Goal: Transaction & Acquisition: Purchase product/service

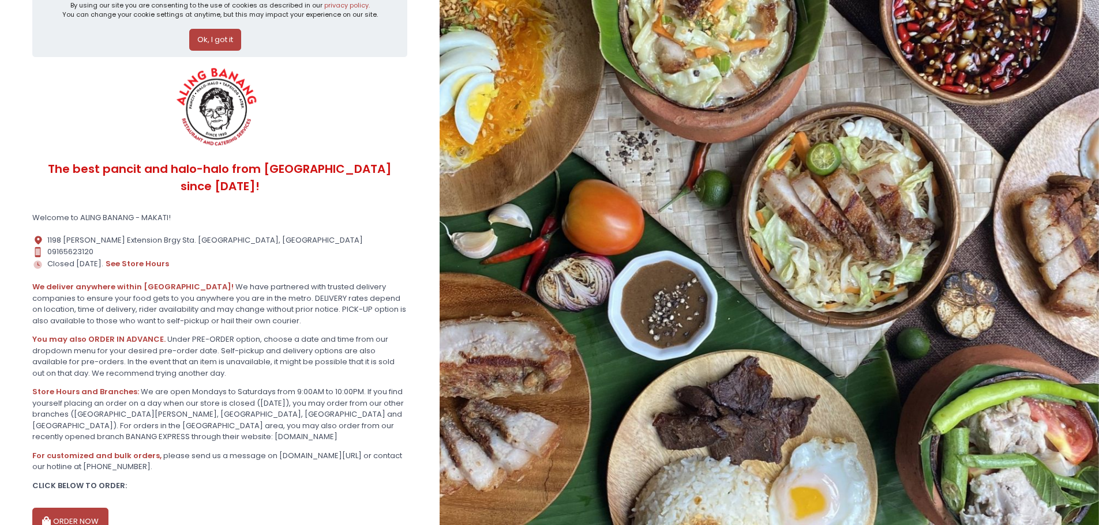
scroll to position [74, 0]
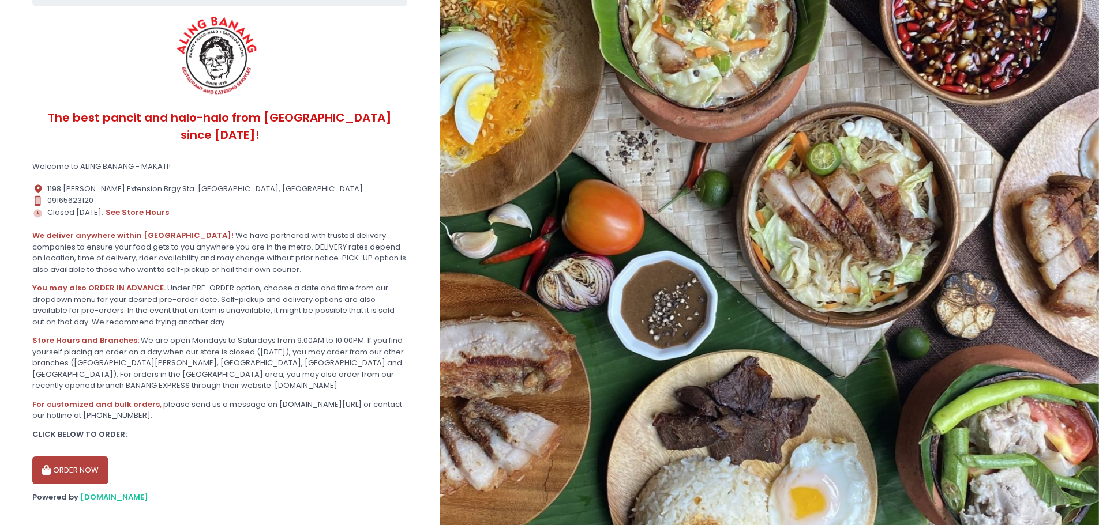
click at [134, 207] on button "see store hours" at bounding box center [137, 213] width 65 height 13
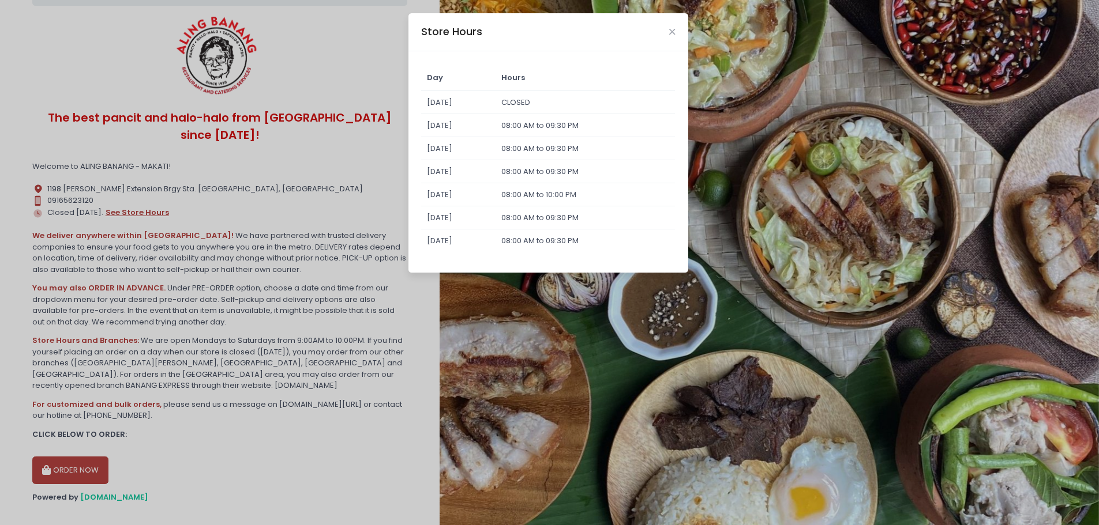
scroll to position [74, 0]
drag, startPoint x: 528, startPoint y: 170, endPoint x: 573, endPoint y: 171, distance: 44.4
click at [573, 171] on td "08:00 AM to 09:30 PM" at bounding box center [584, 171] width 179 height 23
click at [677, 28] on div "Store Hours" at bounding box center [548, 32] width 280 height 38
click at [670, 32] on icon "Close" at bounding box center [672, 32] width 6 height 9
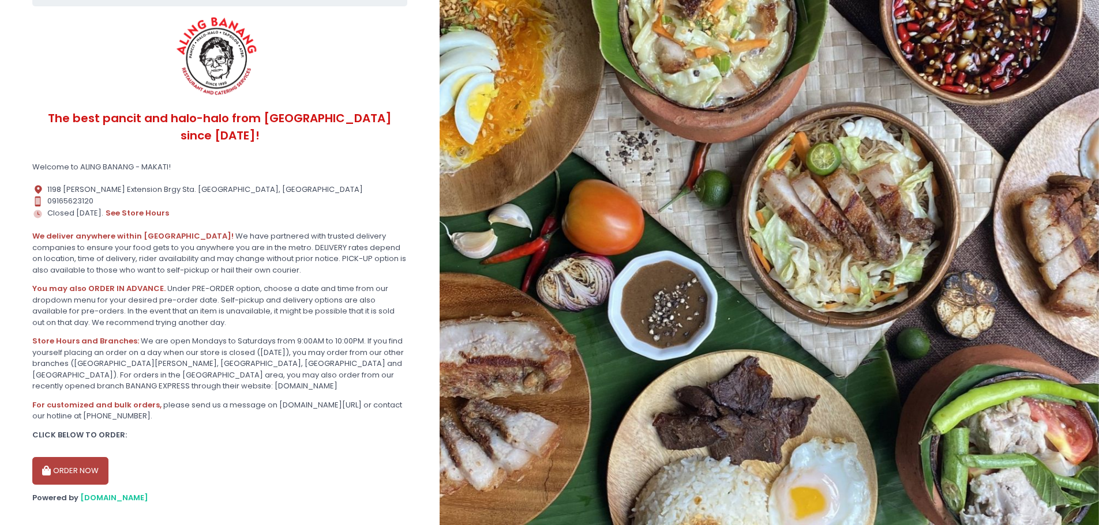
click at [77, 458] on button "ORDER NOW" at bounding box center [70, 471] width 76 height 28
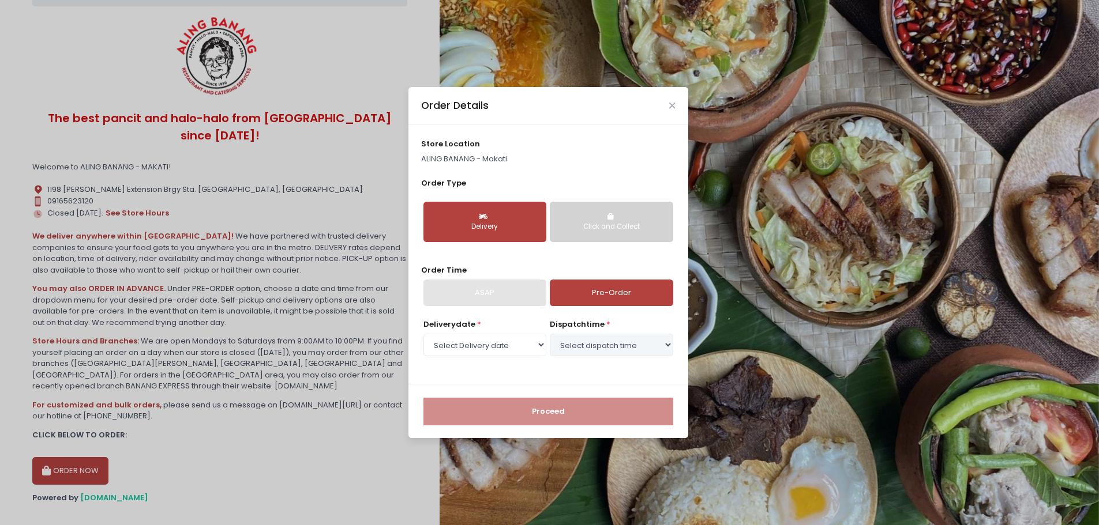
click at [570, 234] on button "Click and Collect" at bounding box center [611, 222] width 123 height 40
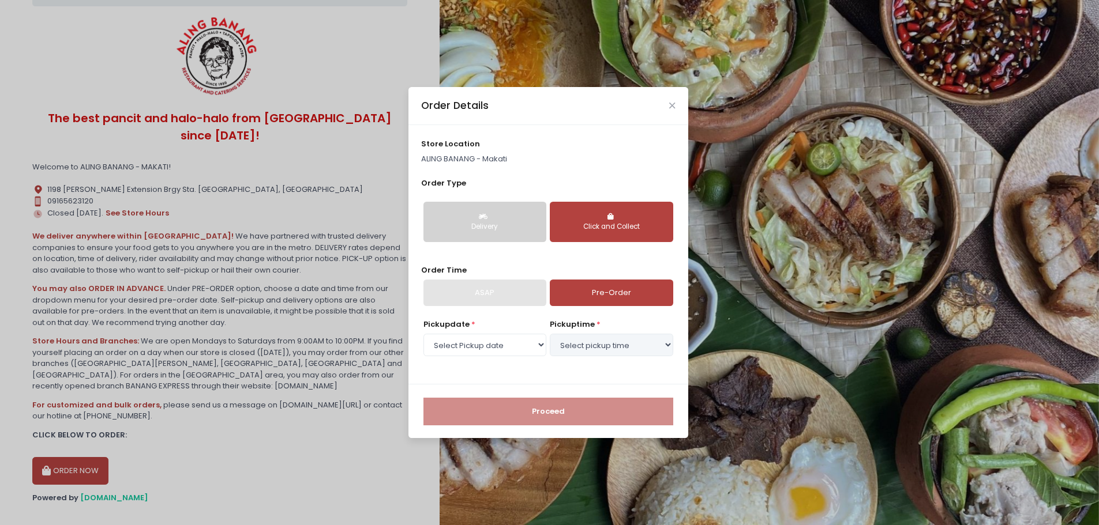
click at [508, 235] on button "Delivery" at bounding box center [484, 222] width 123 height 40
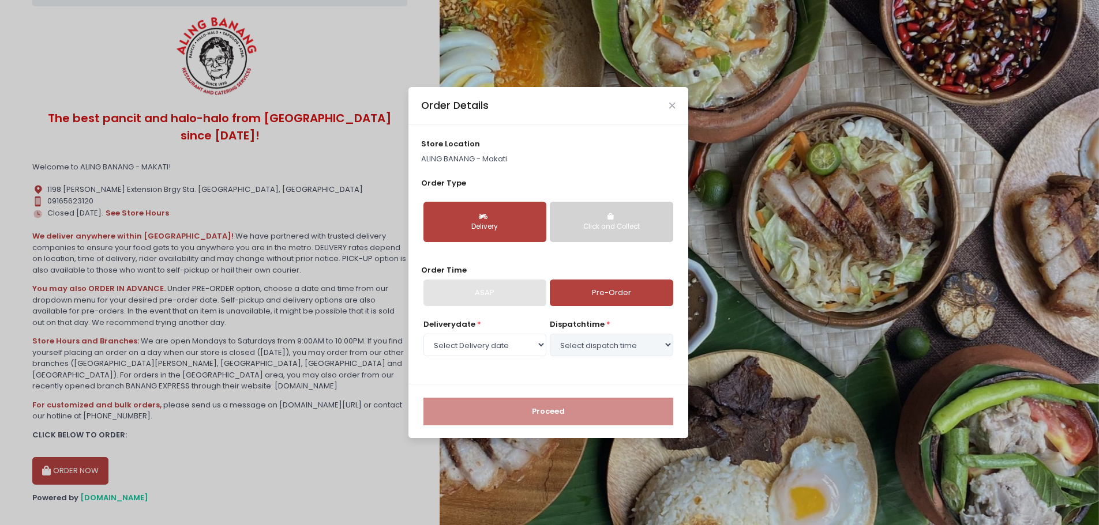
click at [498, 293] on div "ASAP" at bounding box center [484, 293] width 123 height 27
click at [580, 292] on link "Pre-Order" at bounding box center [611, 293] width 123 height 27
click at [505, 346] on select "Select Delivery date [DATE] [DATE] [DATE] [DATE] [DATE] [DATE] [DATE] [DATE] [D…" at bounding box center [484, 345] width 123 height 22
select select "[DATE]"
click at [423, 334] on select "Select Delivery date [DATE] [DATE] [DATE] [DATE] [DATE] [DATE] [DATE] [DATE] [D…" at bounding box center [484, 345] width 123 height 22
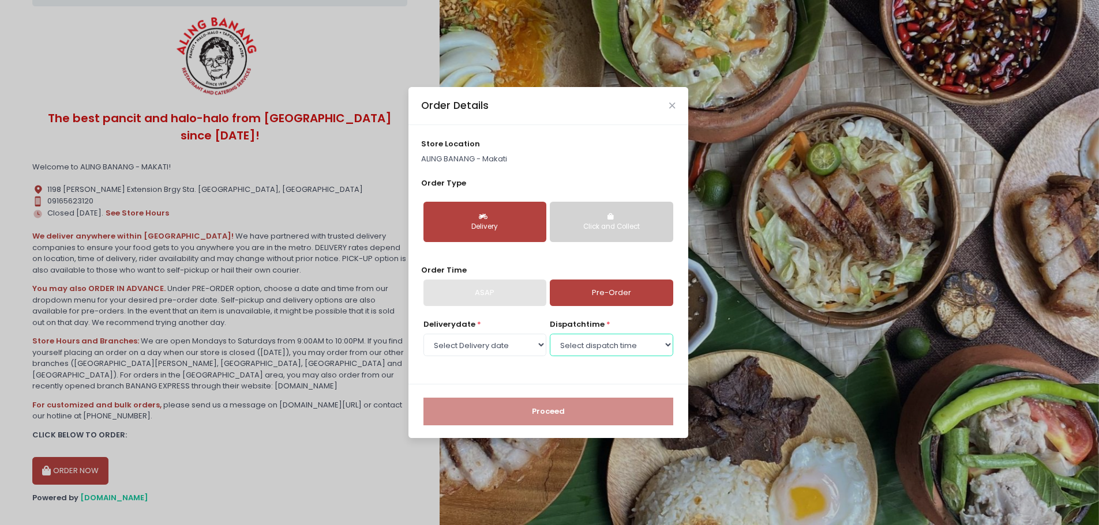
click at [570, 347] on select "Select dispatch time 08:00 AM - 08:30 AM 08:30 AM - 09:00 AM 09:00 AM - 09:30 A…" at bounding box center [611, 345] width 123 height 22
select select "15:30"
click at [550, 334] on select "Select dispatch time 08:00 AM - 08:30 AM 08:30 AM - 09:00 AM 09:00 AM - 09:30 A…" at bounding box center [611, 345] width 123 height 22
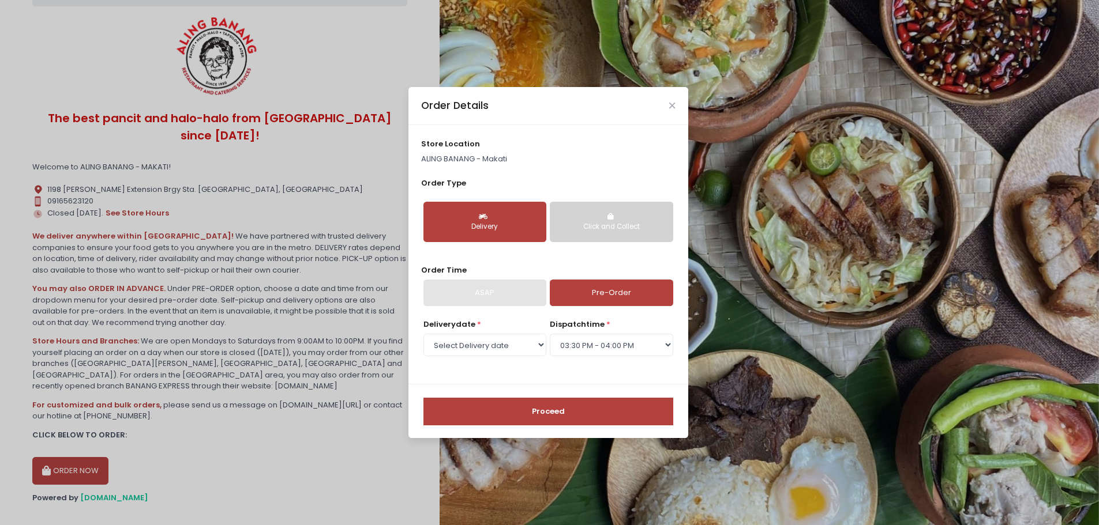
click at [554, 413] on button "Proceed" at bounding box center [548, 412] width 250 height 28
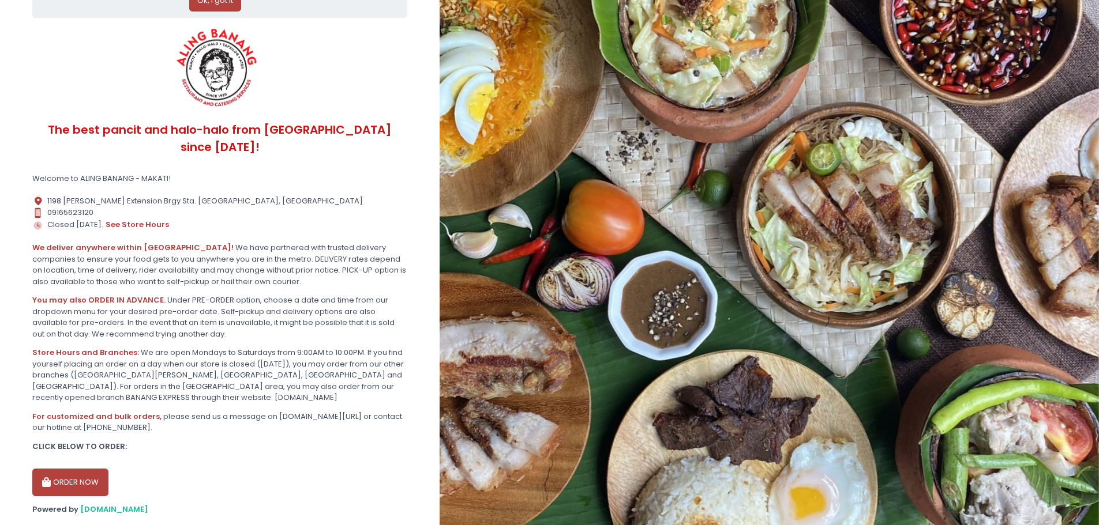
scroll to position [74, 0]
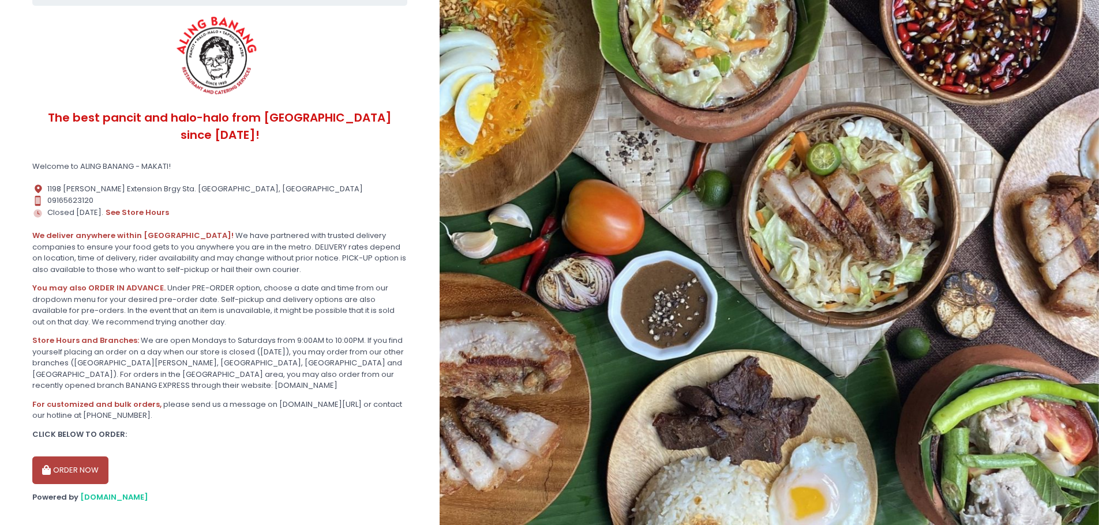
click at [88, 457] on button "ORDER NOW" at bounding box center [70, 471] width 76 height 28
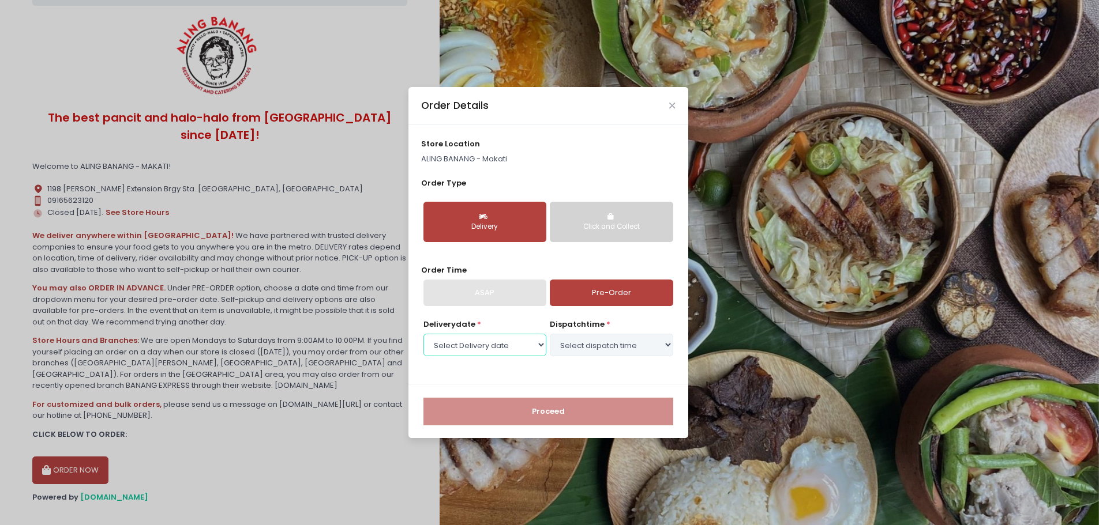
click at [514, 348] on select "Select Delivery date [DATE] [DATE] [DATE] [DATE] [DATE] [DATE] [DATE] [DATE] [D…" at bounding box center [484, 345] width 123 height 22
select select "[DATE]"
click at [423, 334] on select "Select Delivery date [DATE] [DATE] [DATE] [DATE] [DATE] [DATE] [DATE] [DATE] [D…" at bounding box center [484, 345] width 123 height 22
click at [575, 346] on select "Select dispatch time 08:00 AM - 08:30 AM 08:30 AM - 09:00 AM 09:00 AM - 09:30 A…" at bounding box center [611, 345] width 123 height 22
select select "15:30"
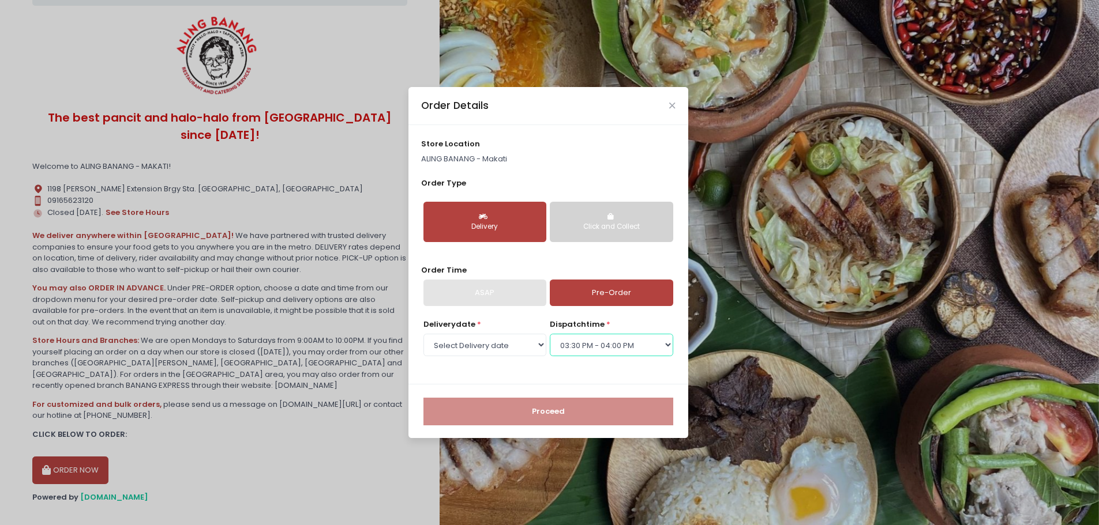
click at [550, 334] on select "Select dispatch time 08:00 AM - 08:30 AM 08:30 AM - 09:00 AM 09:00 AM - 09:30 A…" at bounding box center [611, 345] width 123 height 22
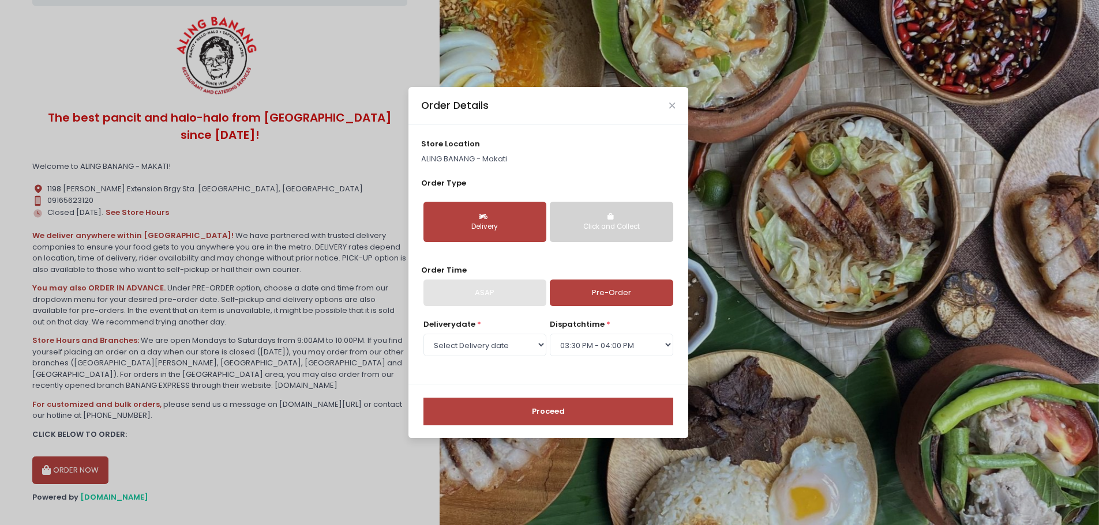
click at [543, 414] on button "Proceed" at bounding box center [548, 412] width 250 height 28
